Goal: Information Seeking & Learning: Check status

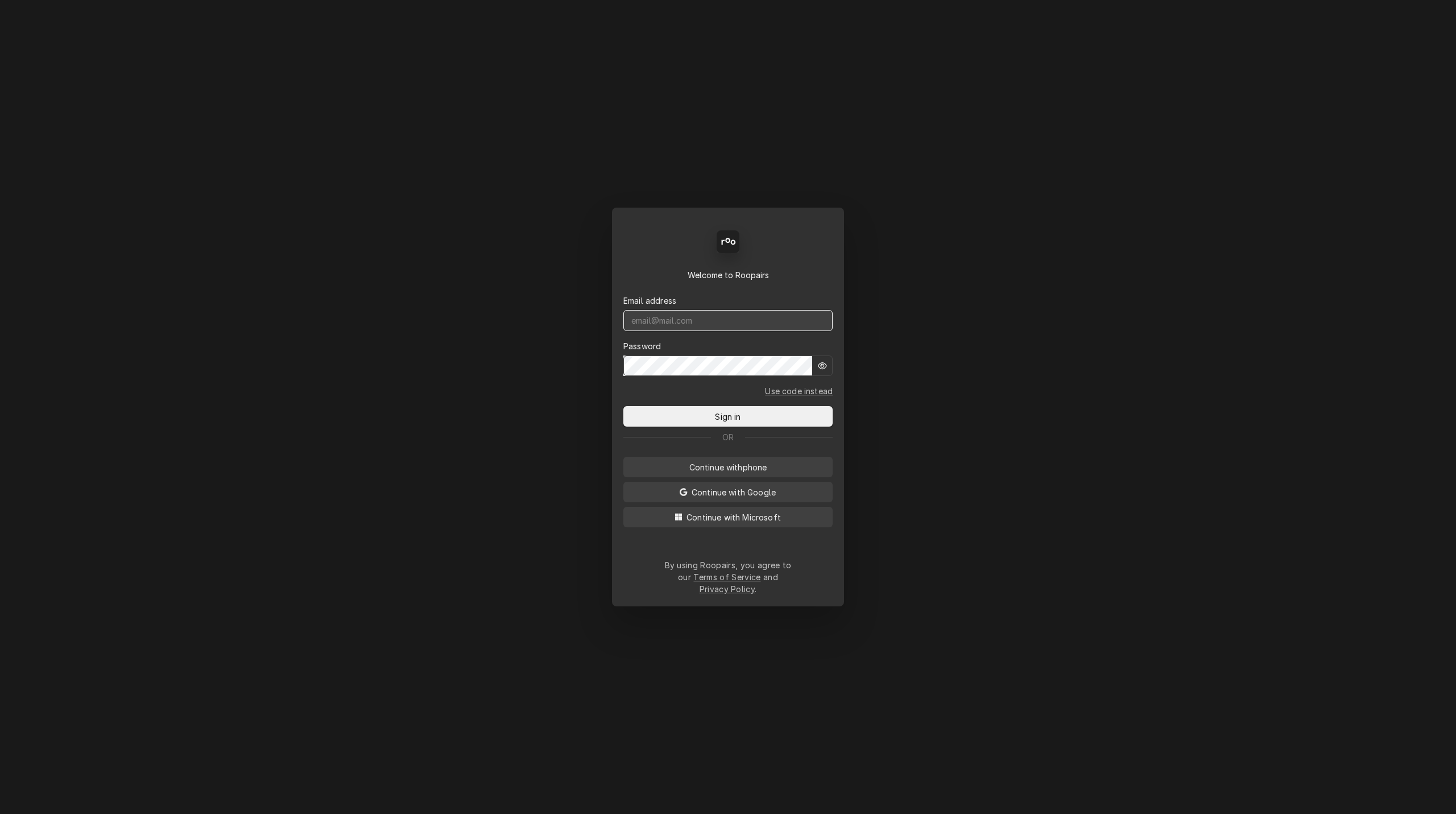
type input "service@cornerstoneequipmentrepair.com"
click at [783, 328] on input "service@cornerstoneequipmentrepair.com" at bounding box center [728, 320] width 209 height 21
click at [741, 423] on span "Sign in" at bounding box center [727, 416] width 30 height 12
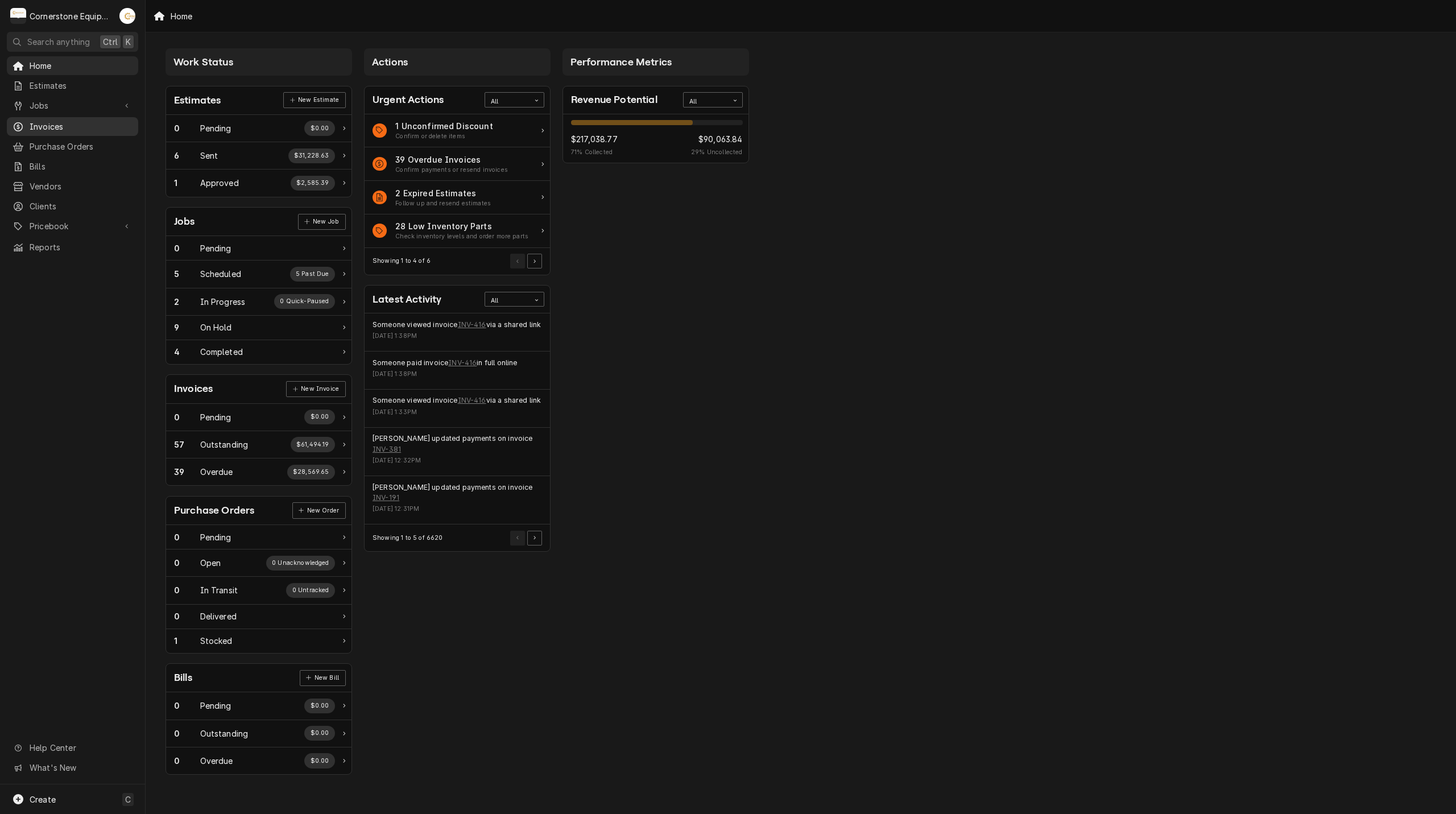
click at [61, 121] on span "Invoices" at bounding box center [81, 126] width 103 height 12
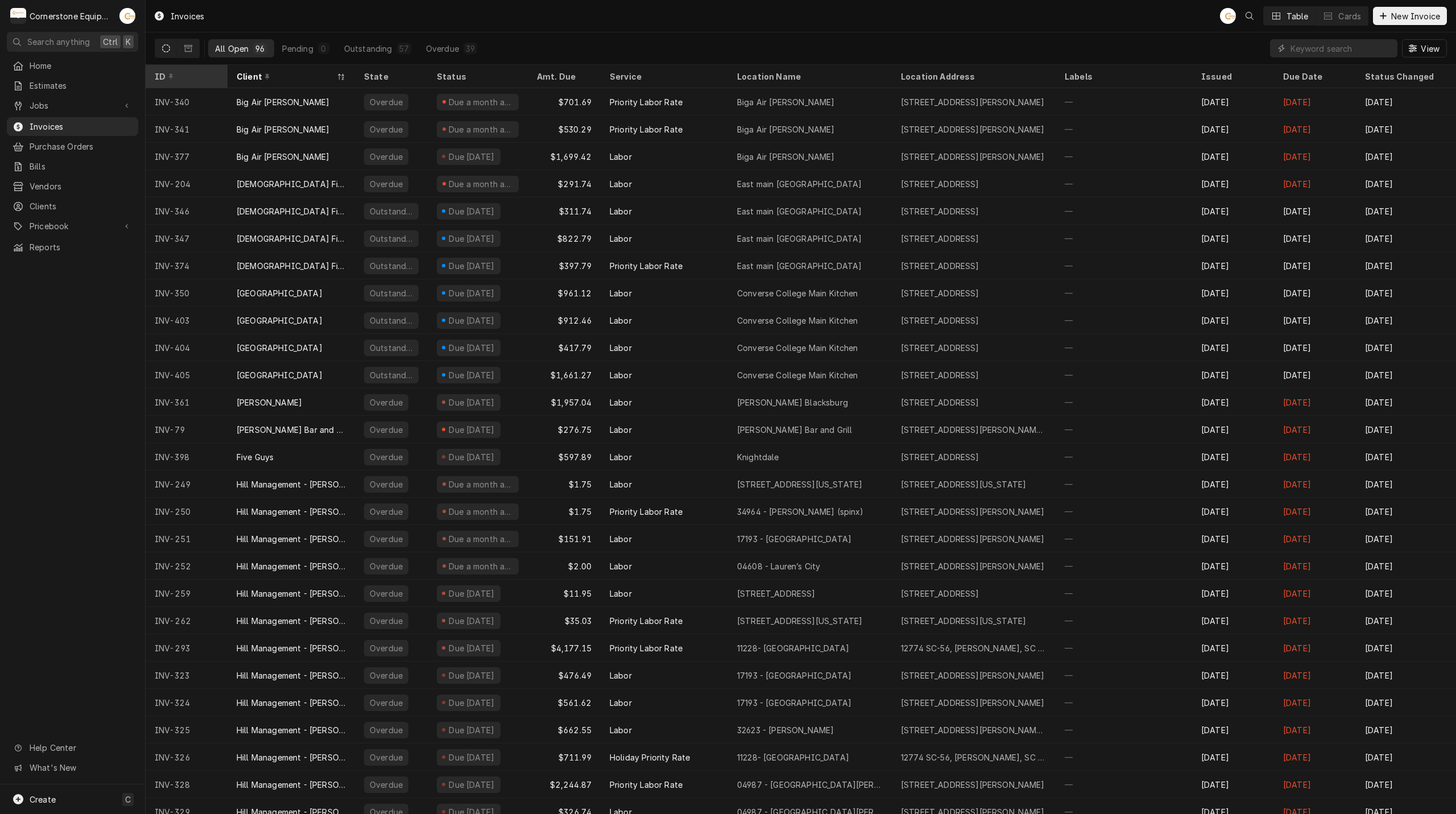
click at [170, 75] on div "Dynamic Content Wrapper" at bounding box center [171, 77] width 8 height 8
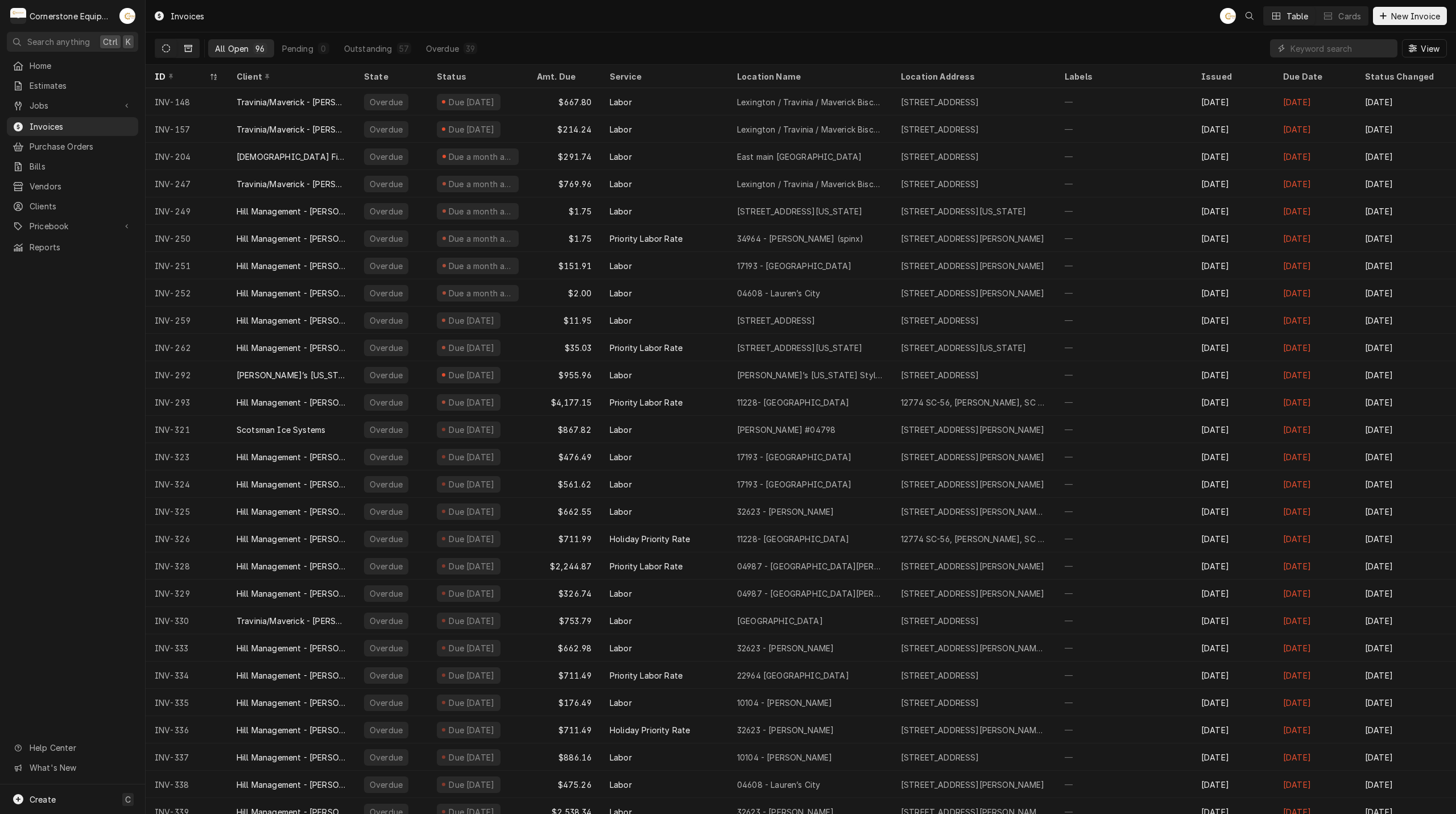
click at [187, 44] on button "Dynamic Content Wrapper" at bounding box center [188, 48] width 22 height 18
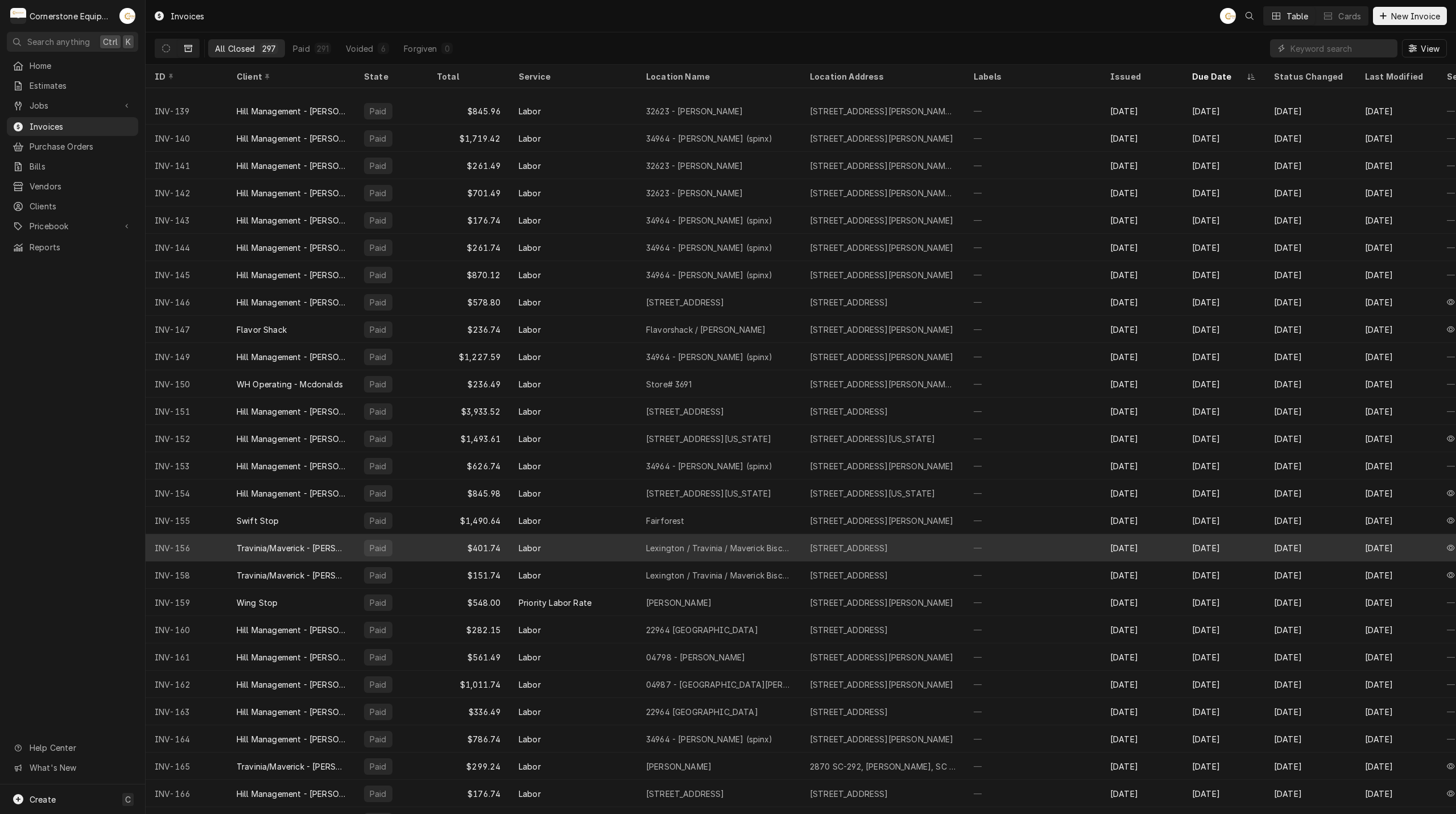
scroll to position [1113, 0]
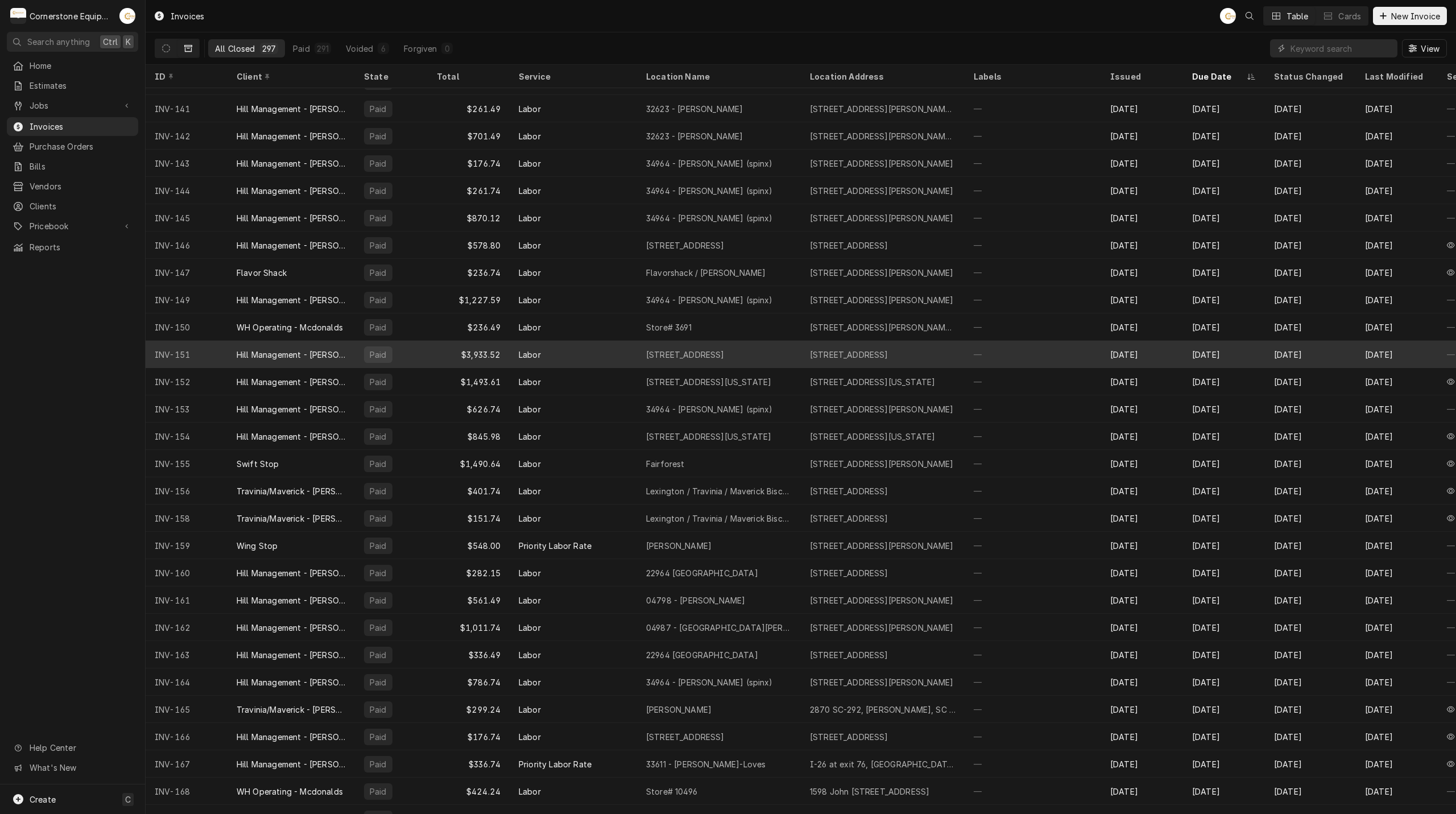
click at [451, 350] on div "$3,933.52" at bounding box center [468, 354] width 82 height 28
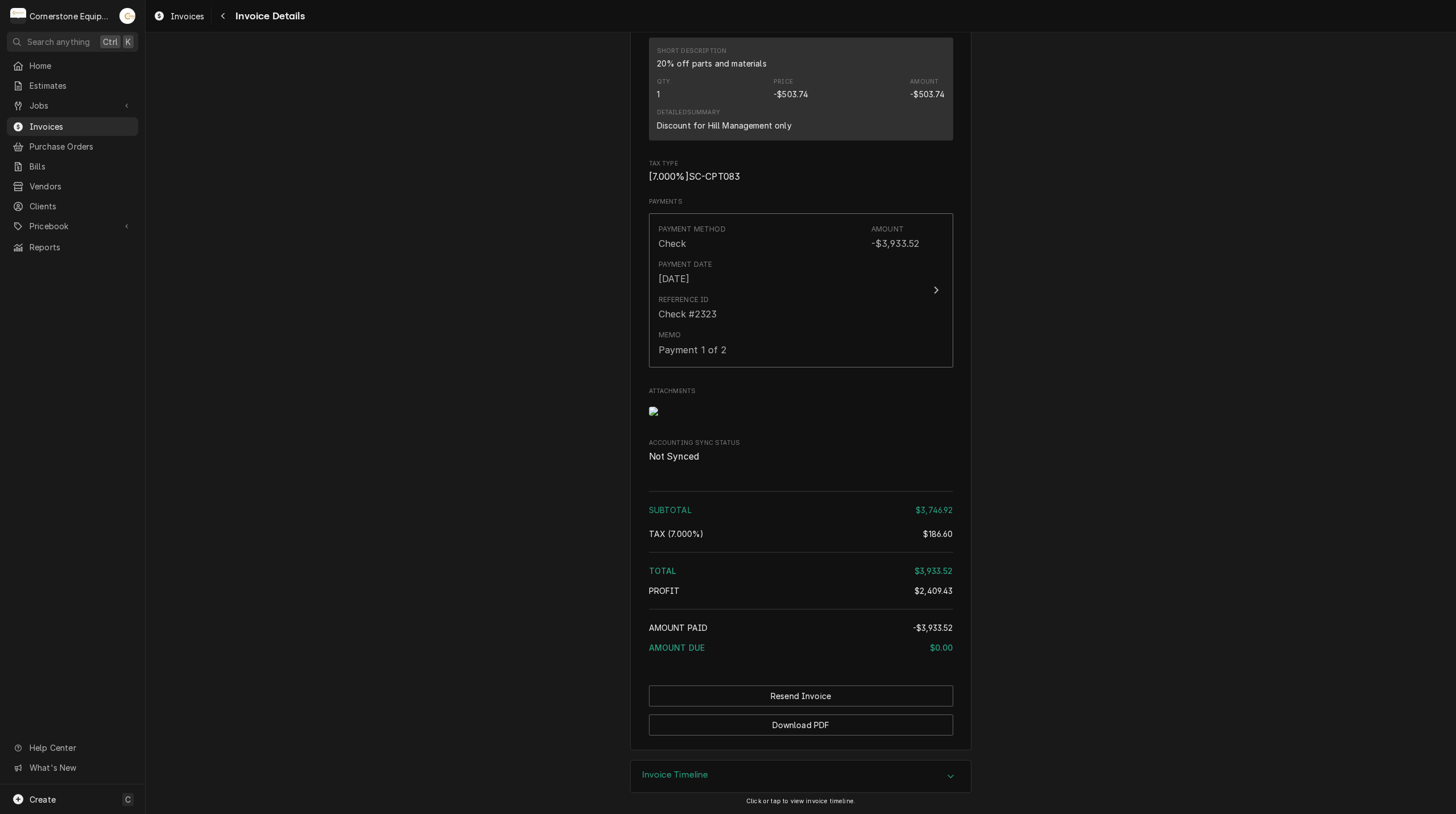
scroll to position [2867, 0]
drag, startPoint x: 907, startPoint y: 572, endPoint x: 946, endPoint y: 577, distance: 39.3
click at [945, 577] on div "Subtotal $3,746.92 Tax ( 7.000% ) $186.60 Total $3,933.52 Profit $2,409.43 Amou…" at bounding box center [801, 574] width 304 height 175
drag, startPoint x: 910, startPoint y: 512, endPoint x: 948, endPoint y: 517, distance: 38.3
click at [948, 517] on div "Subtotal $3,746.92 Tax ( 7.000% ) $186.60 Total $3,933.52 Profit $2,409.43 Amou…" at bounding box center [801, 574] width 304 height 175
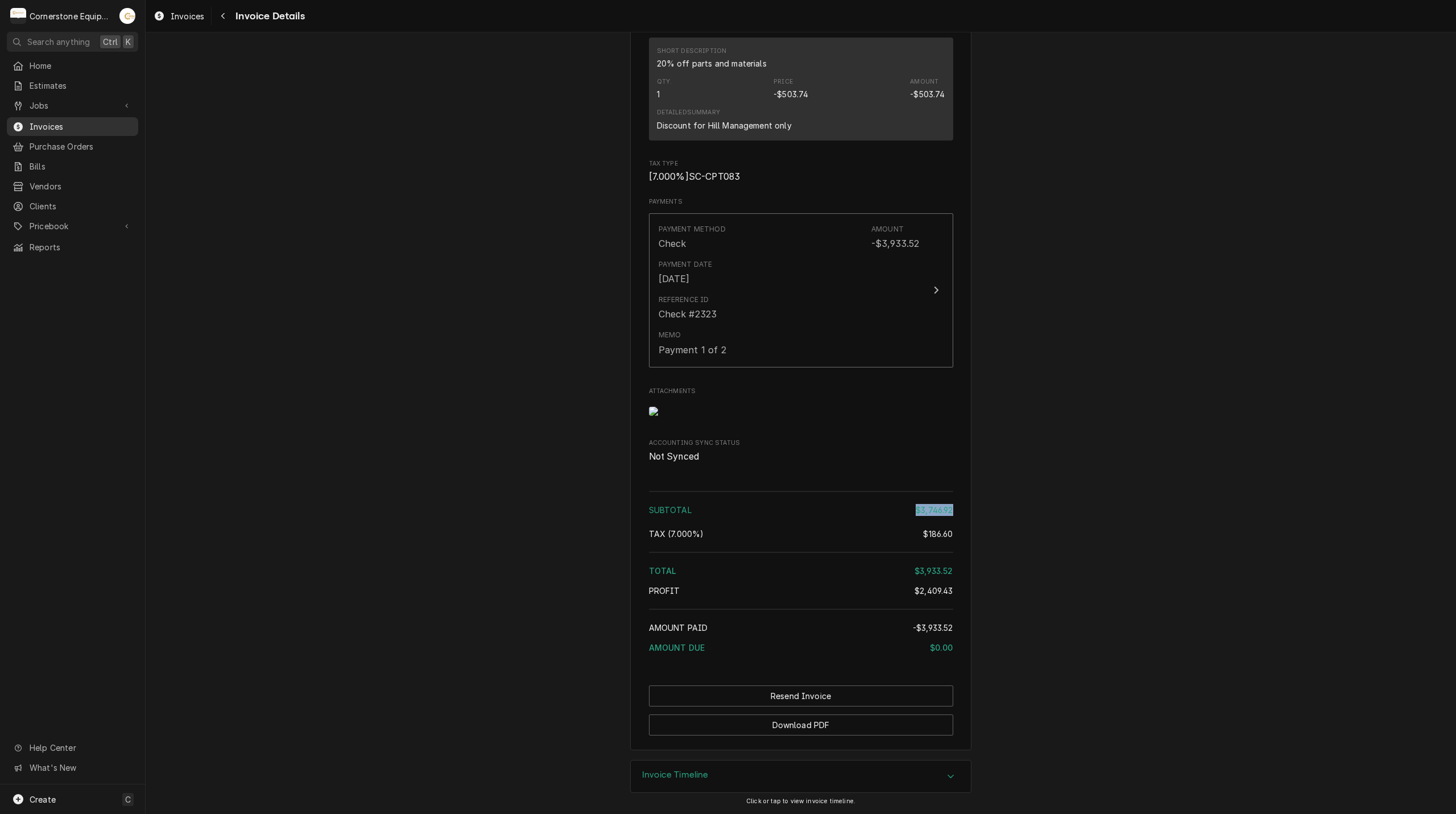
click at [59, 124] on span "Invoices" at bounding box center [81, 126] width 103 height 12
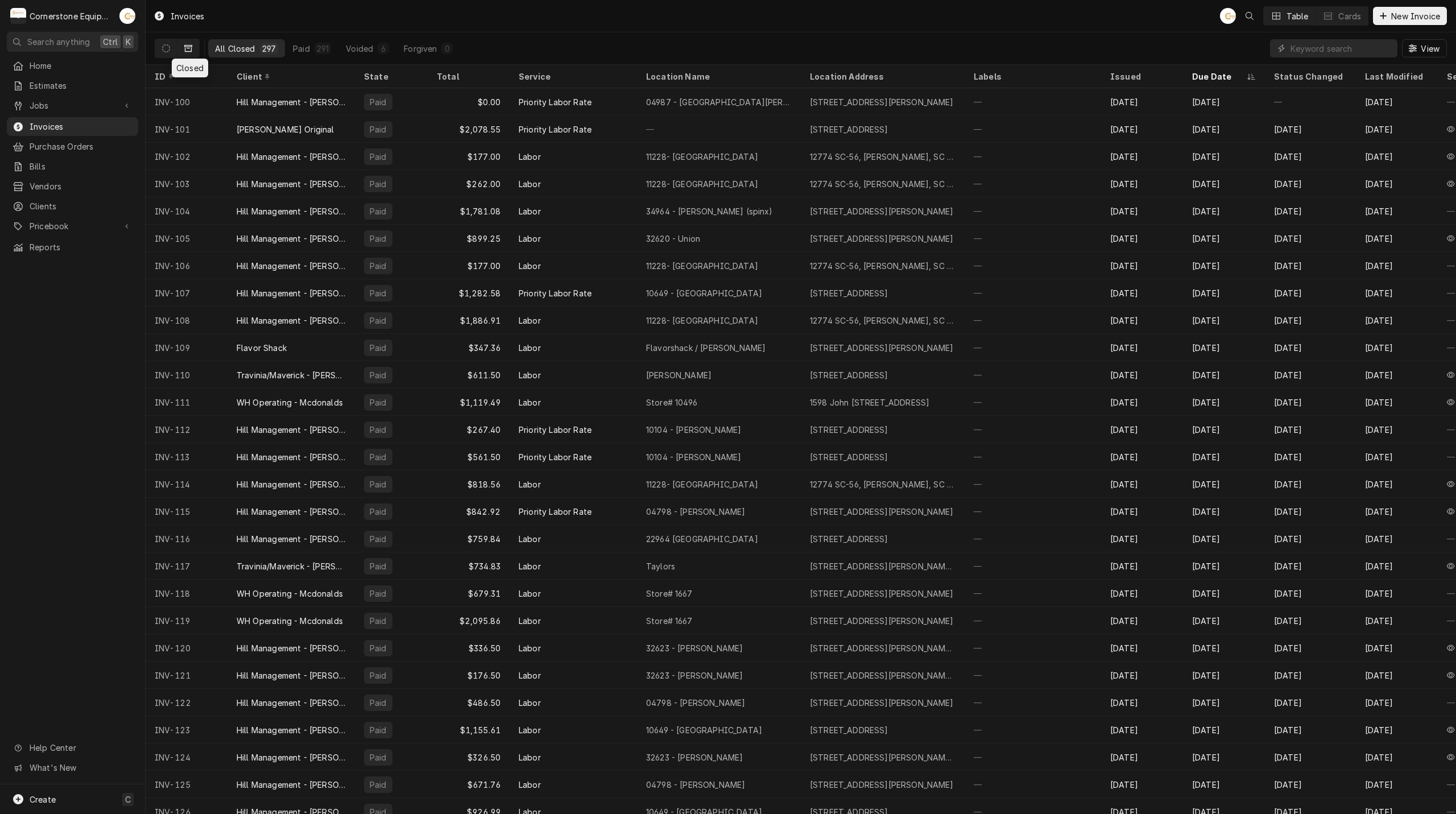
click at [189, 50] on icon "Dynamic Content Wrapper" at bounding box center [189, 49] width 8 height 8
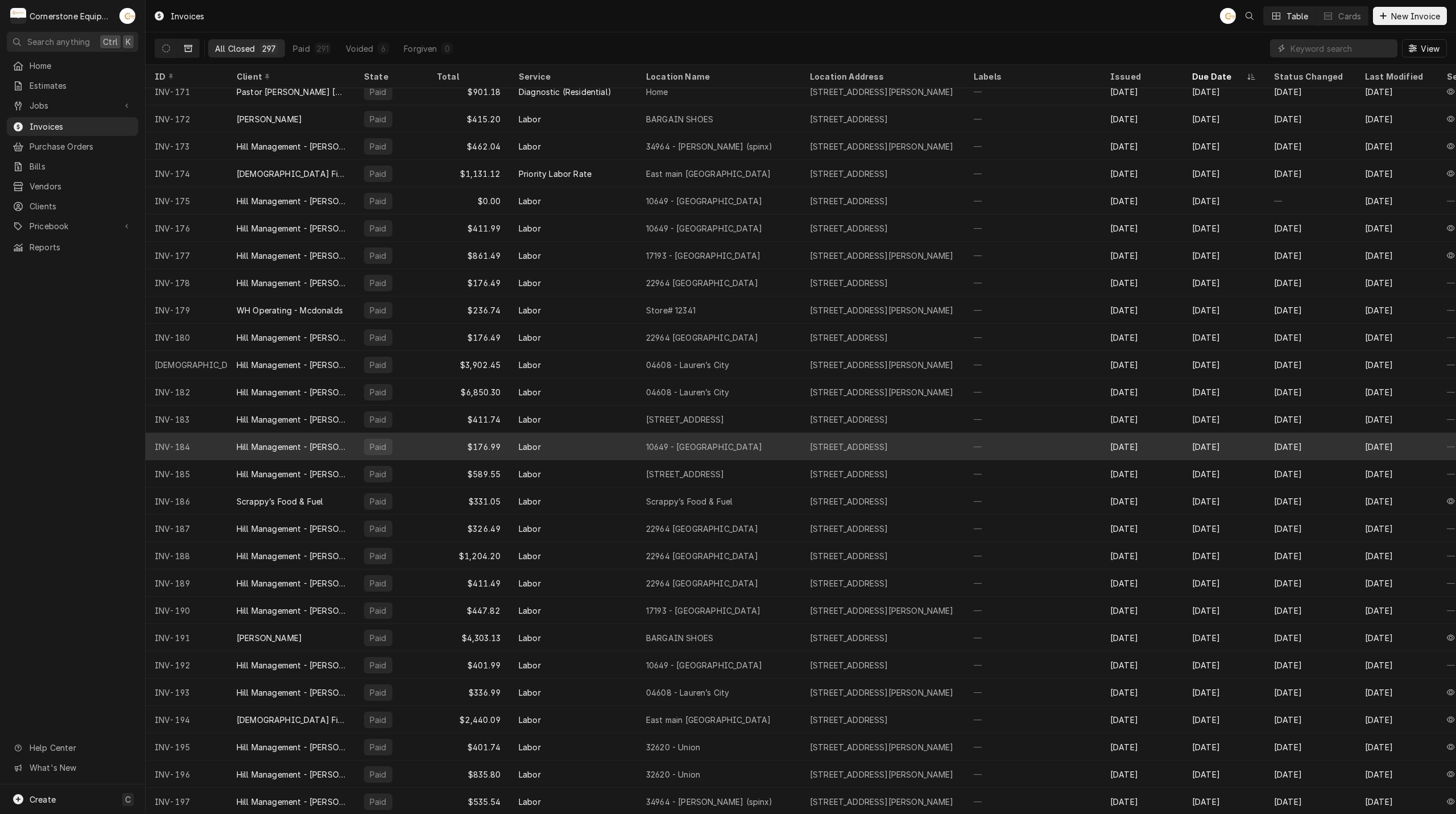
scroll to position [1902, 0]
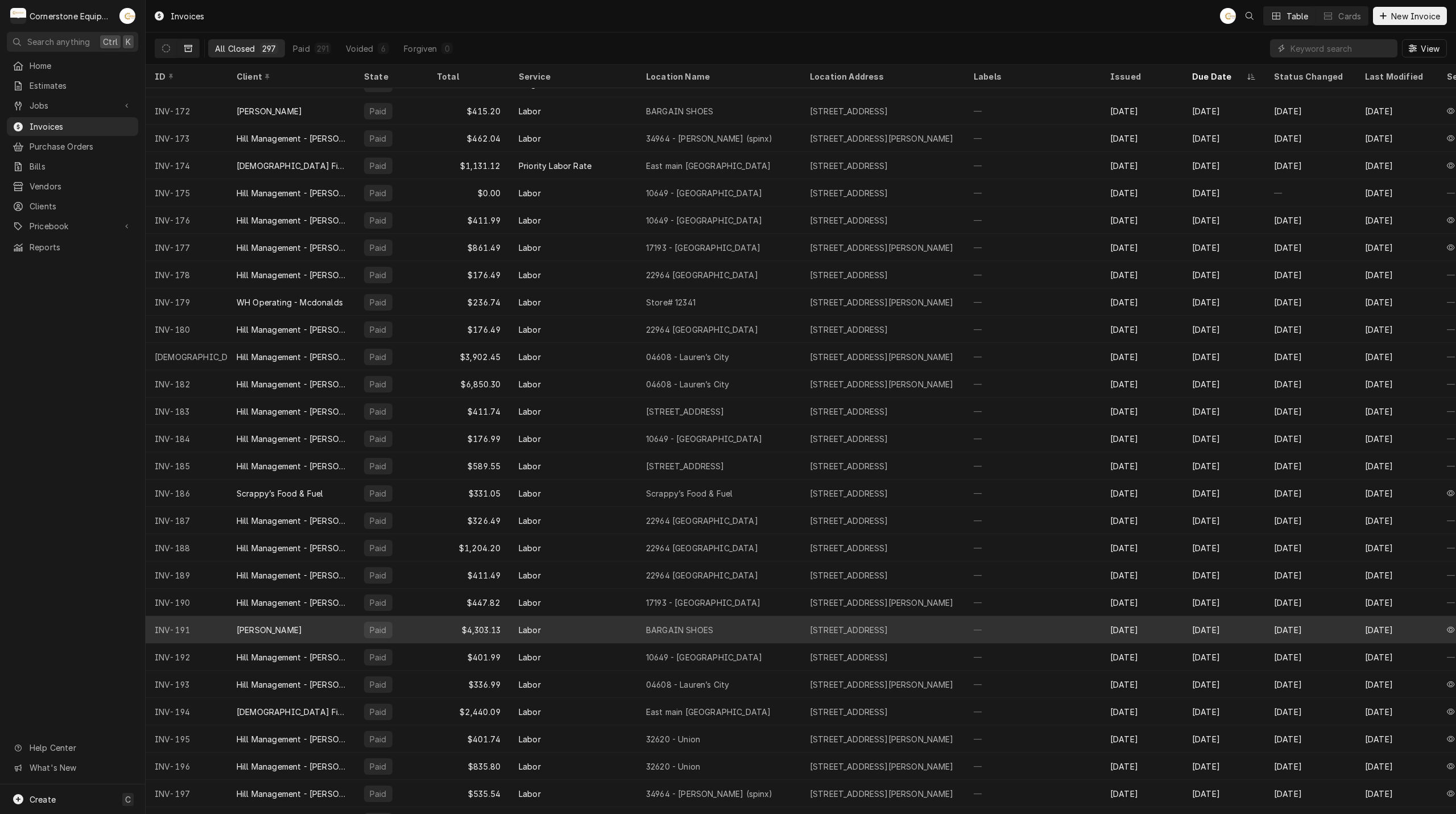
click at [258, 621] on div "[PERSON_NAME]" at bounding box center [292, 630] width 128 height 28
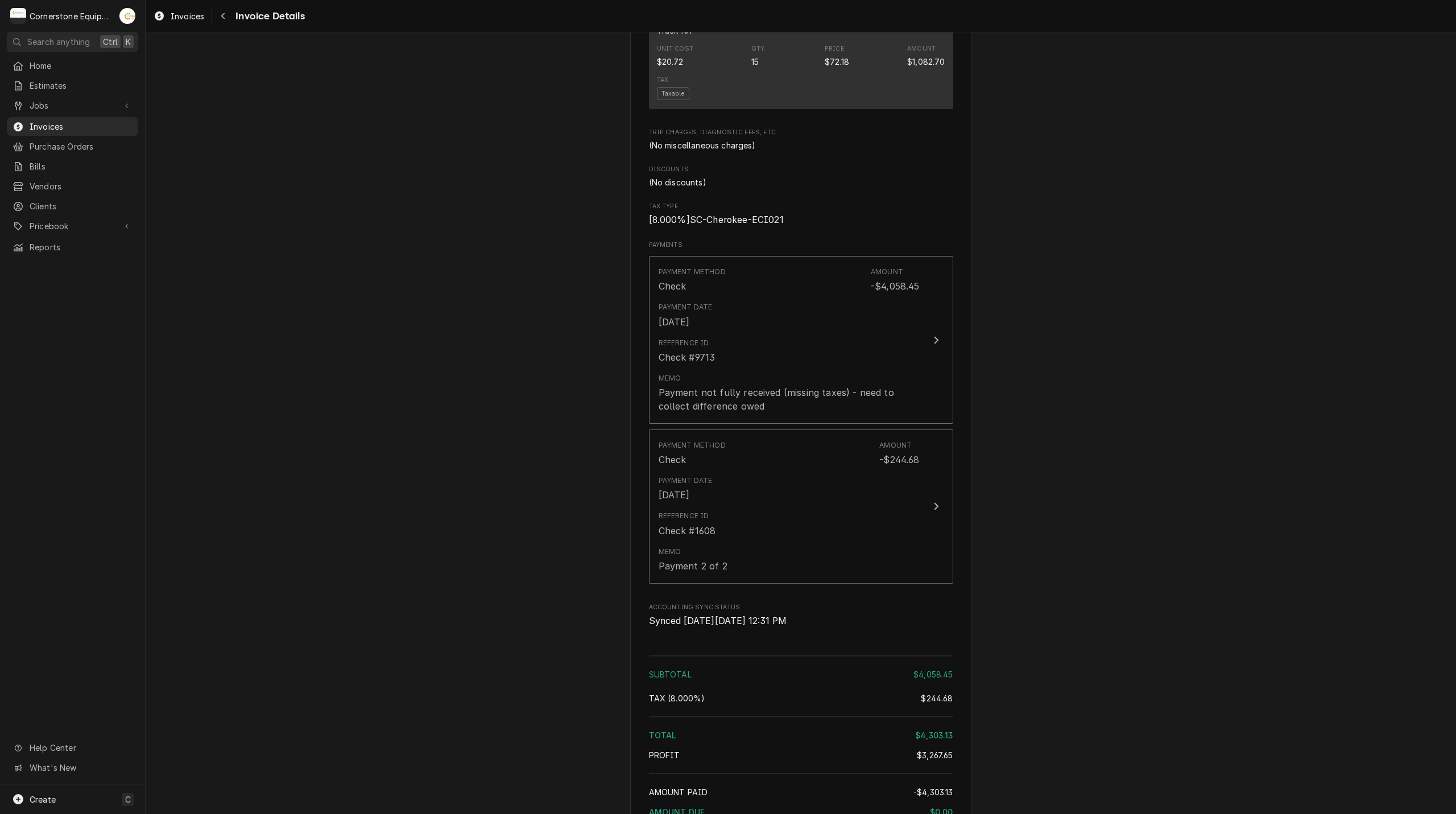
scroll to position [1536, 0]
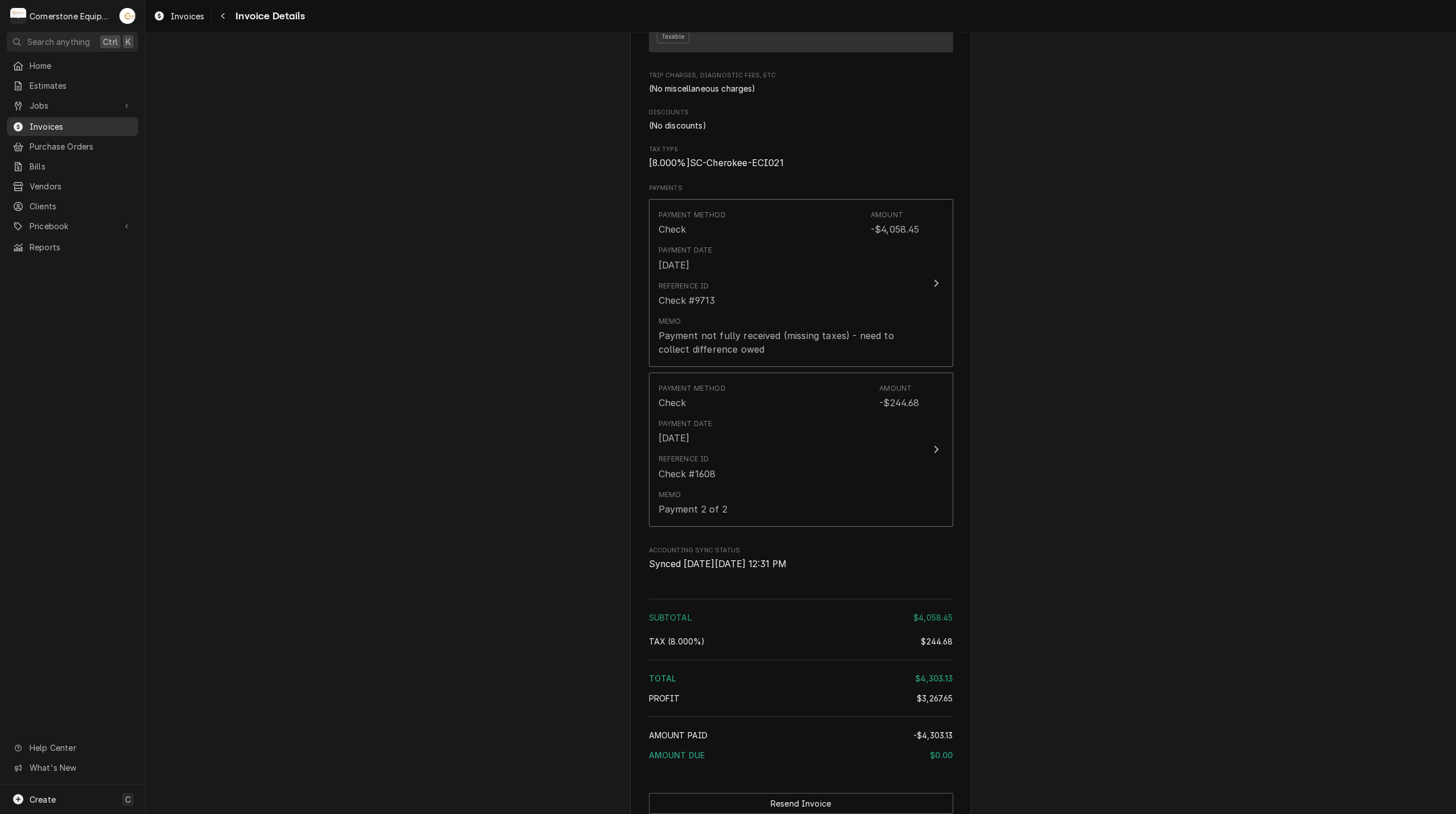
click at [64, 122] on span "Invoices" at bounding box center [81, 126] width 103 height 12
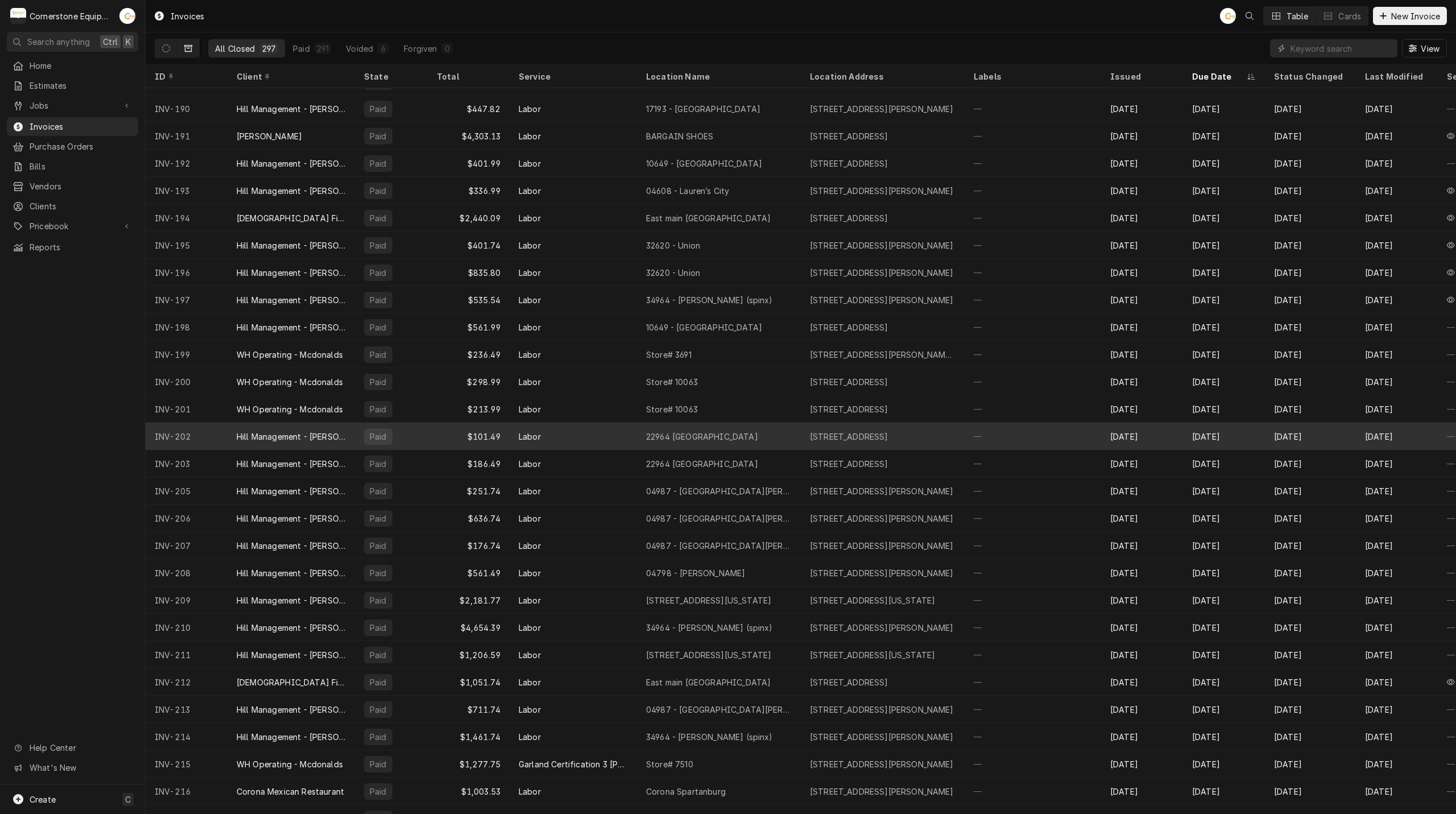
scroll to position [2421, 0]
